Goal: Find specific page/section: Find specific page/section

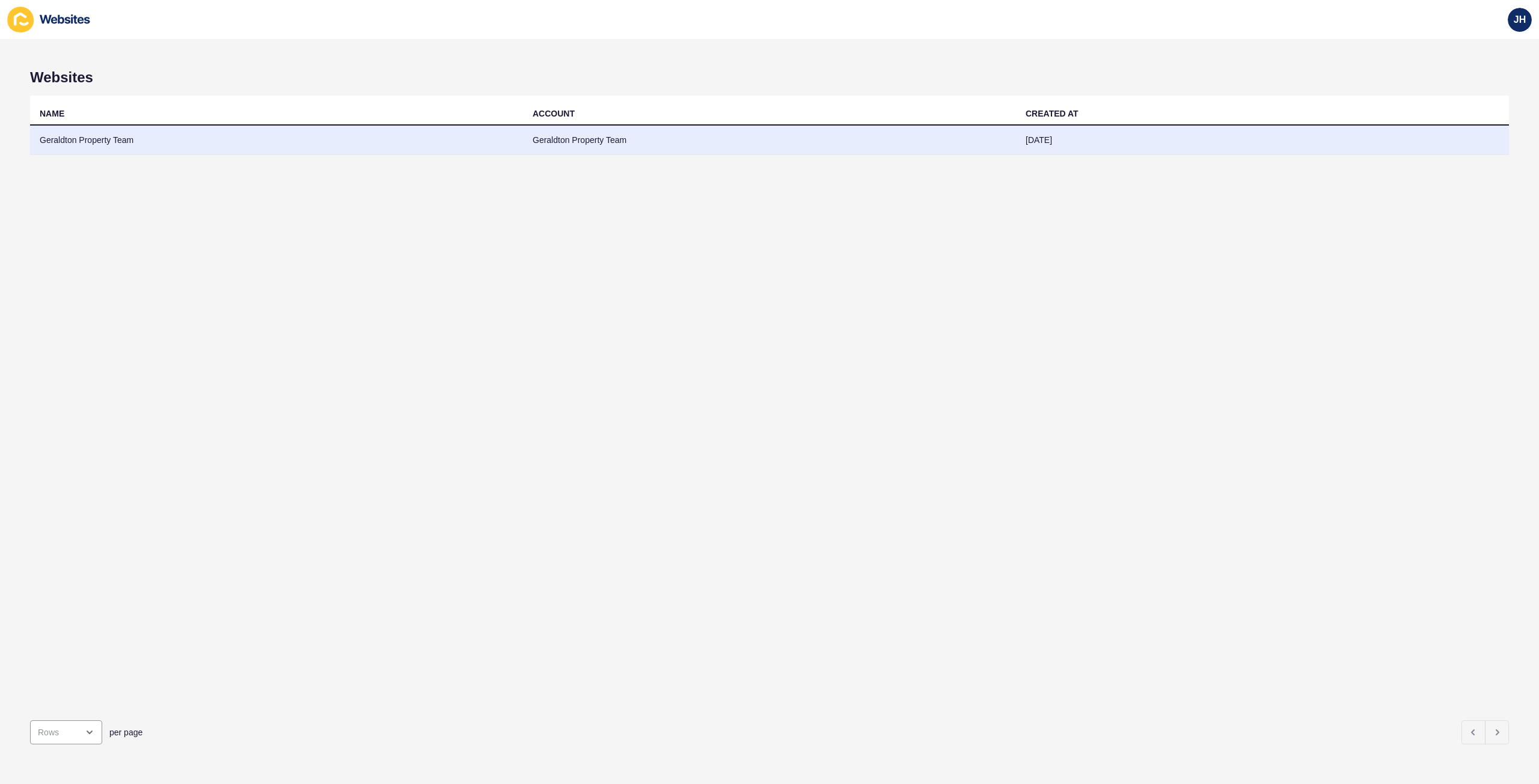
click at [110, 138] on td "Geraldton Property Team" at bounding box center [276, 140] width 493 height 30
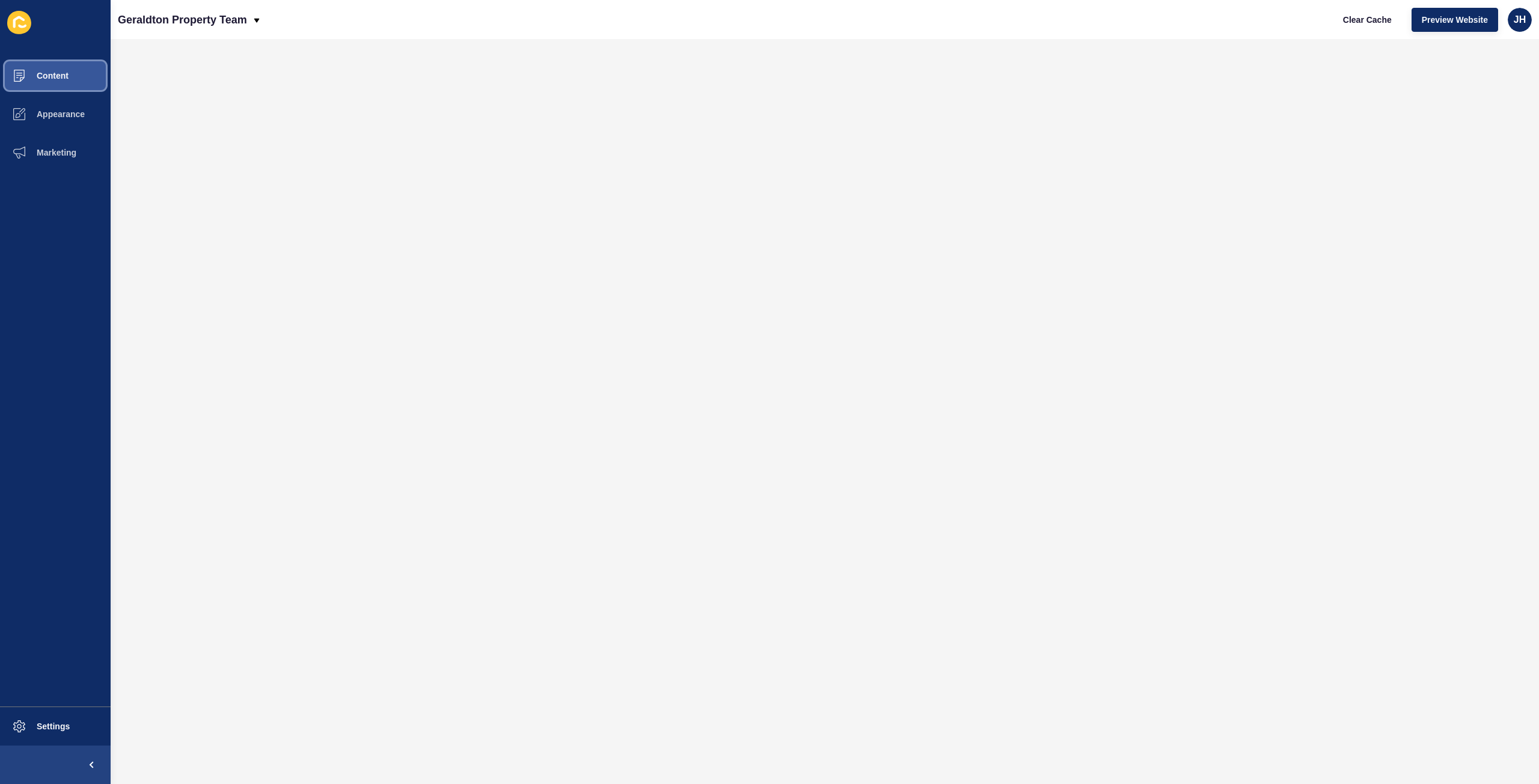
click at [90, 72] on button "Content" at bounding box center [55, 75] width 110 height 38
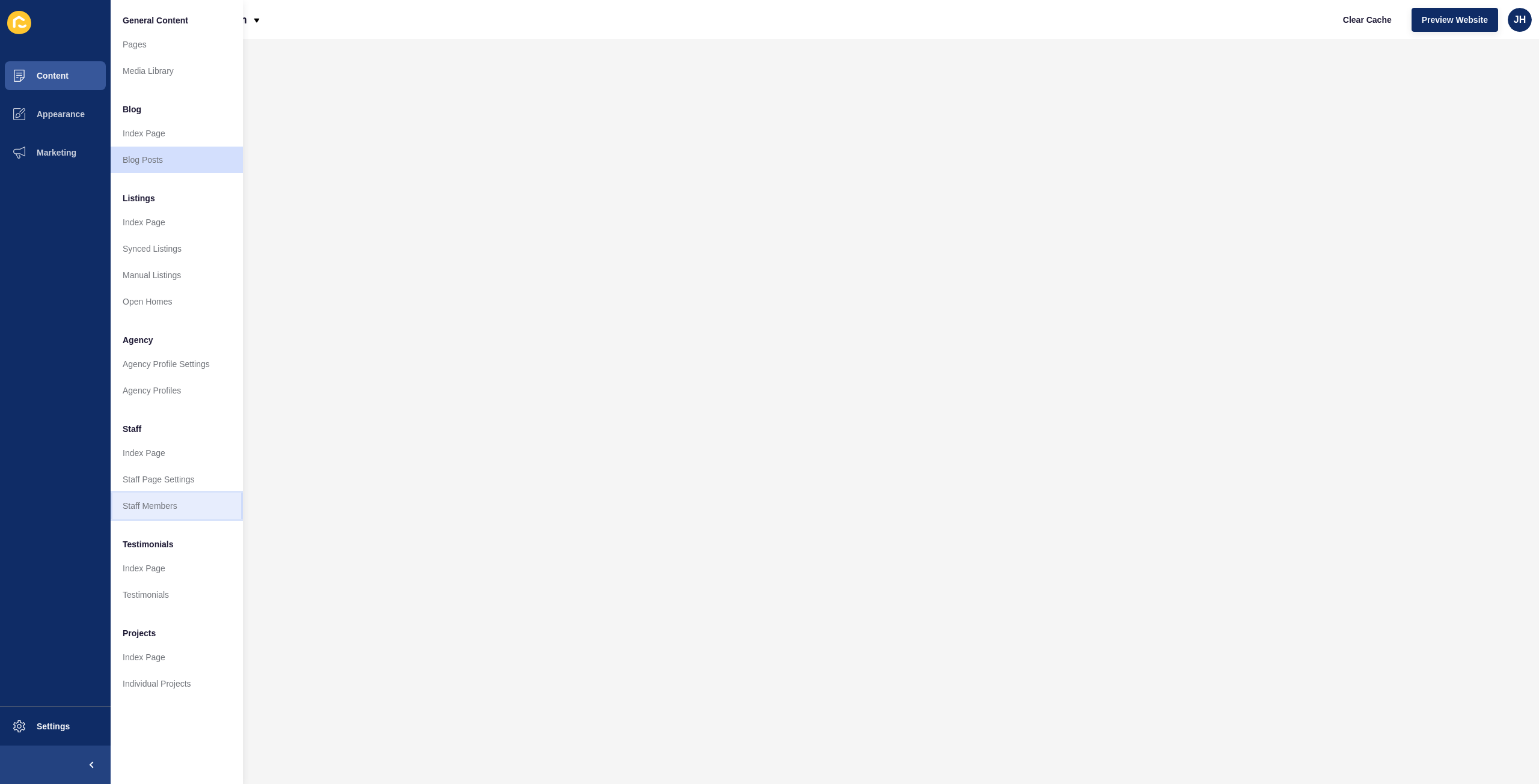
click at [166, 500] on link "Staff Members" at bounding box center [177, 506] width 132 height 27
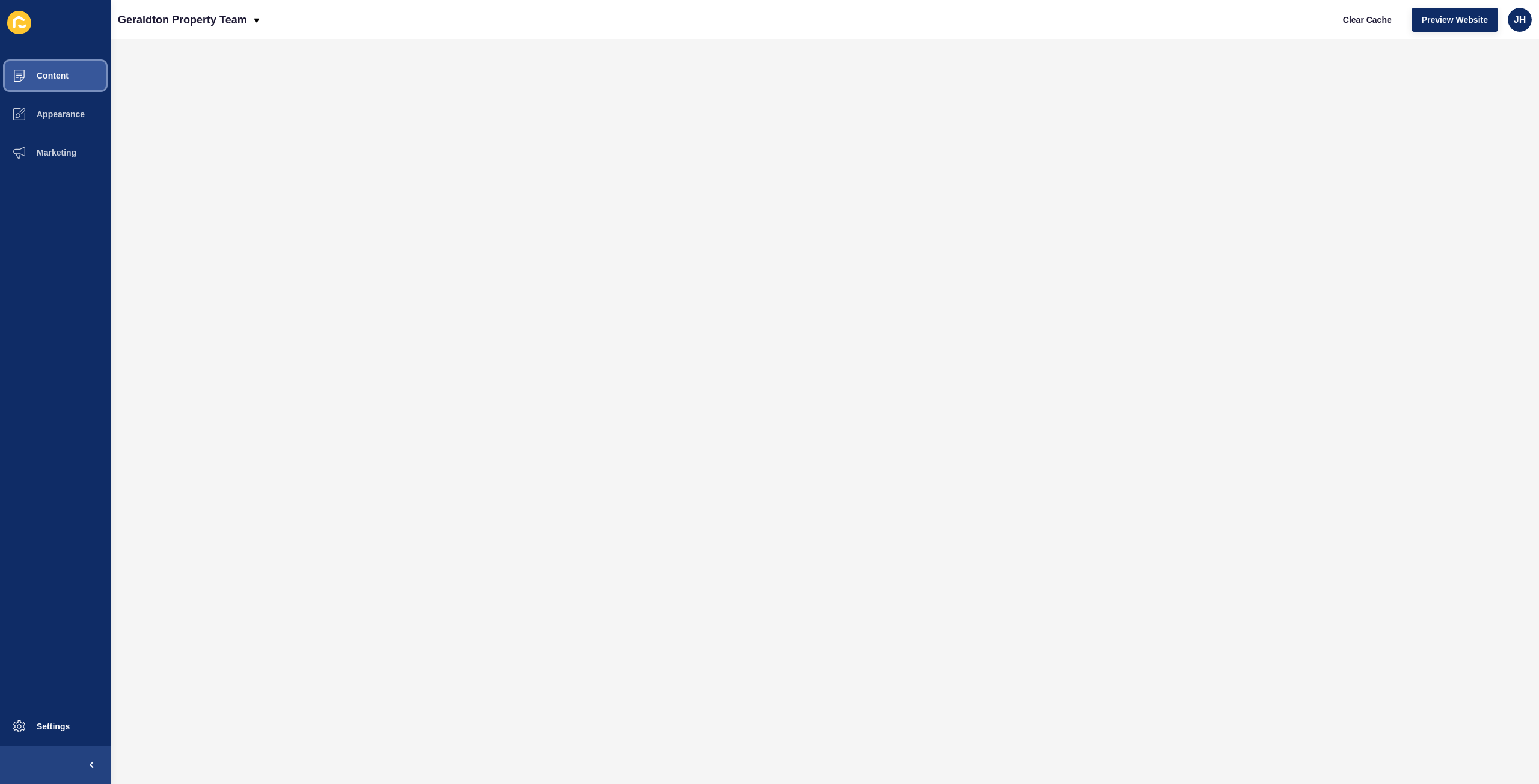
click at [45, 89] on button "Content" at bounding box center [55, 75] width 110 height 38
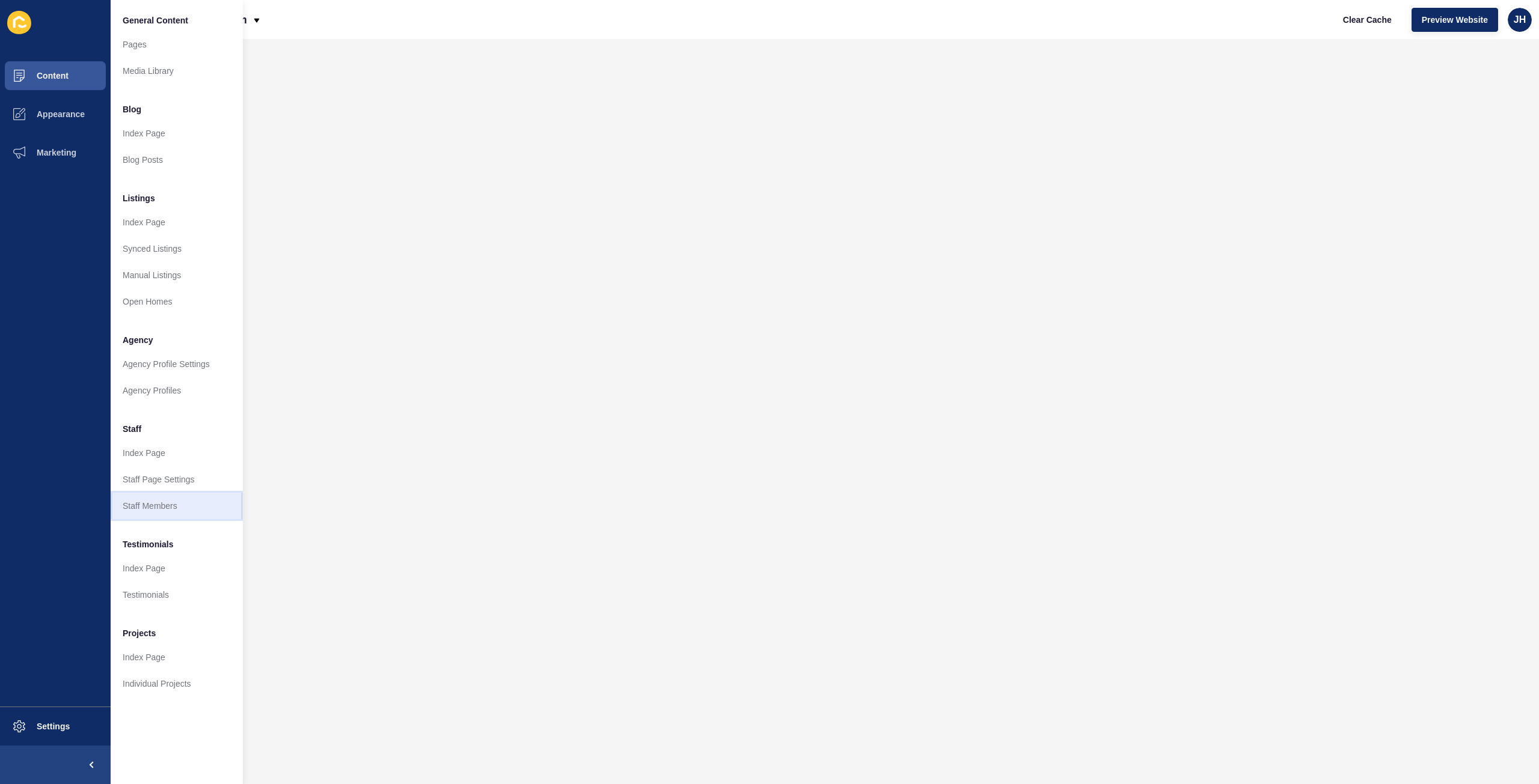
click at [152, 496] on link "Staff Members" at bounding box center [177, 506] width 132 height 27
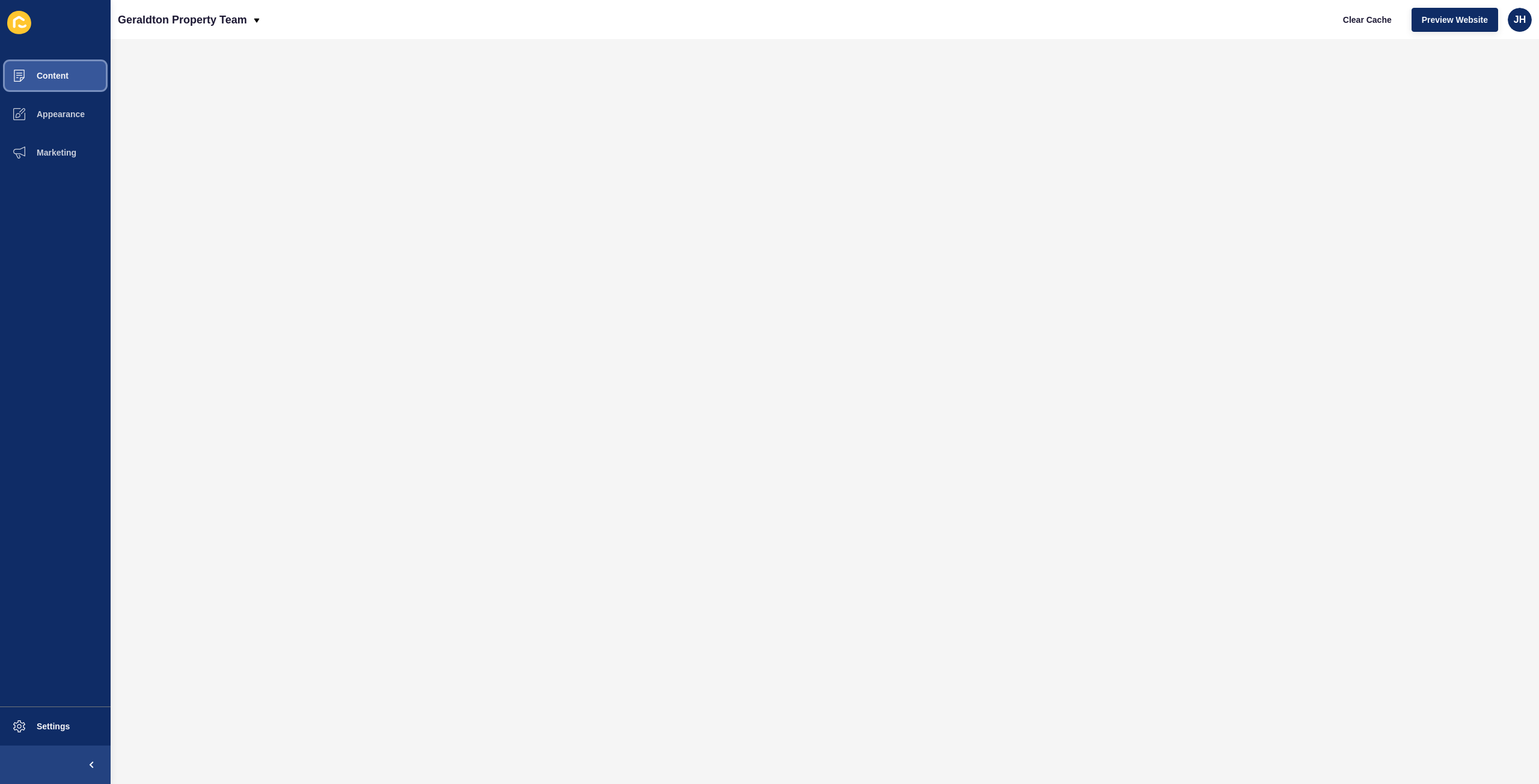
click at [73, 78] on button "Content" at bounding box center [55, 75] width 110 height 38
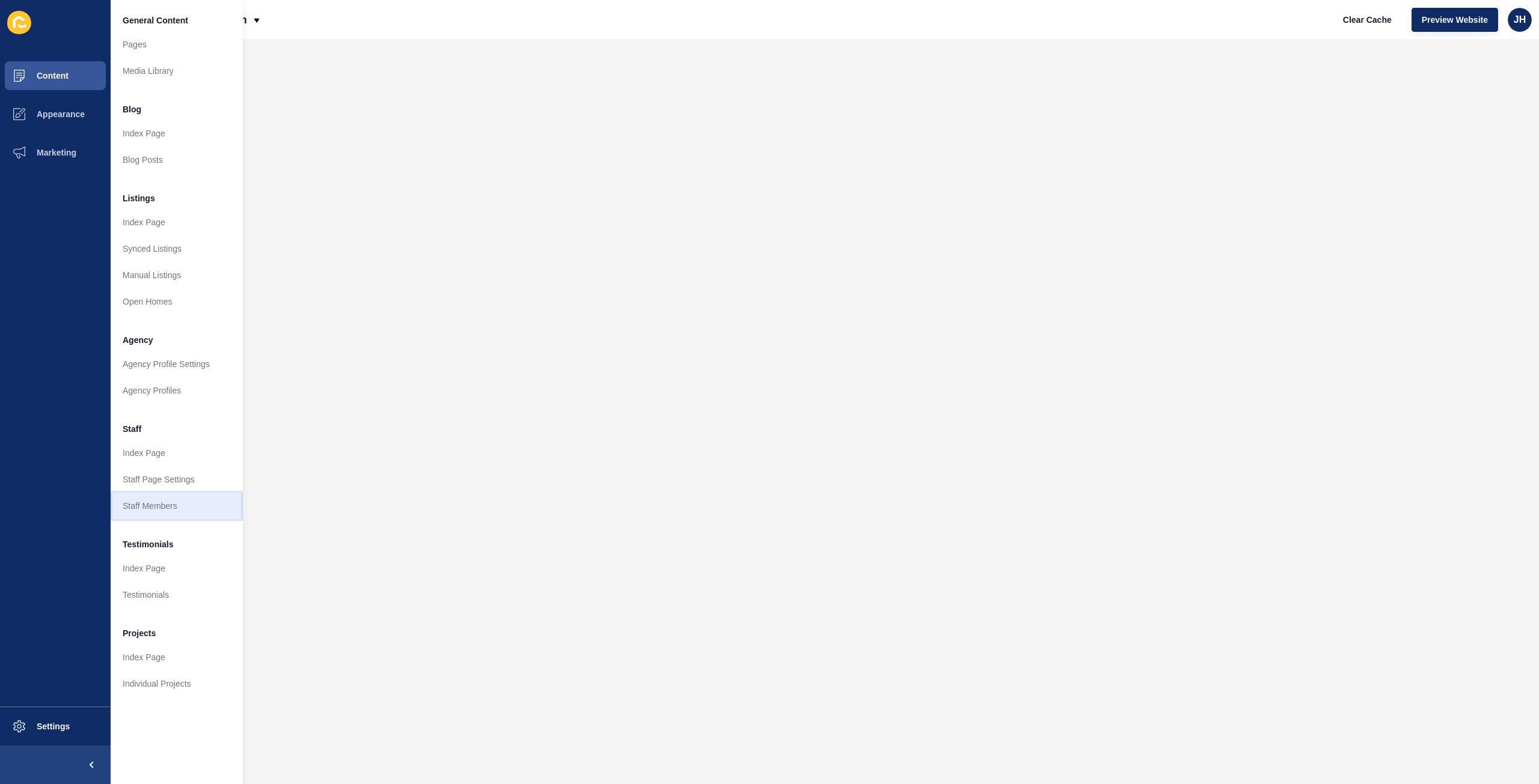
click at [136, 508] on link "Staff Members" at bounding box center [177, 506] width 132 height 27
